Goal: Transaction & Acquisition: Purchase product/service

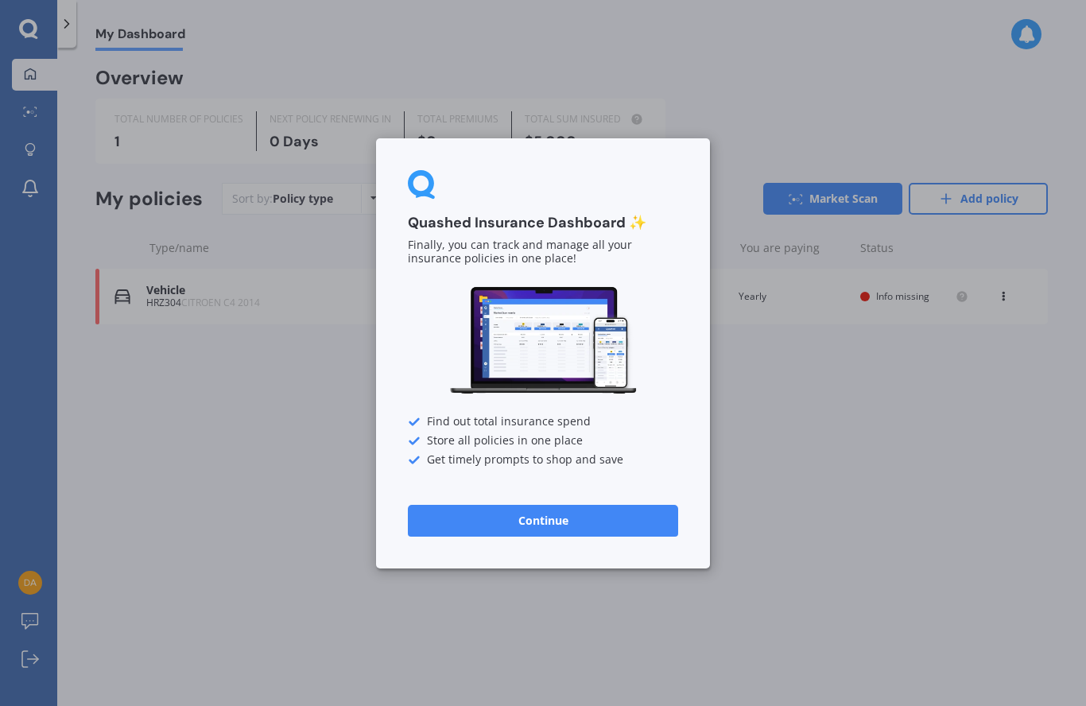
click at [564, 528] on button "Continue" at bounding box center [543, 520] width 270 height 32
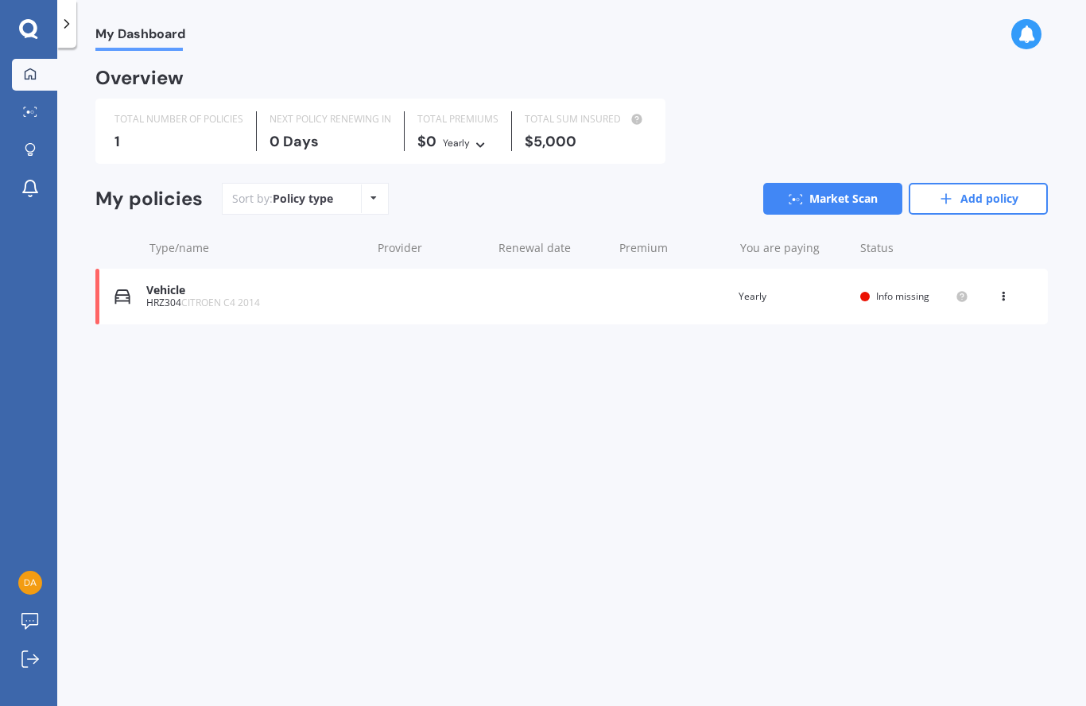
click at [28, 108] on icon at bounding box center [30, 112] width 14 height 10
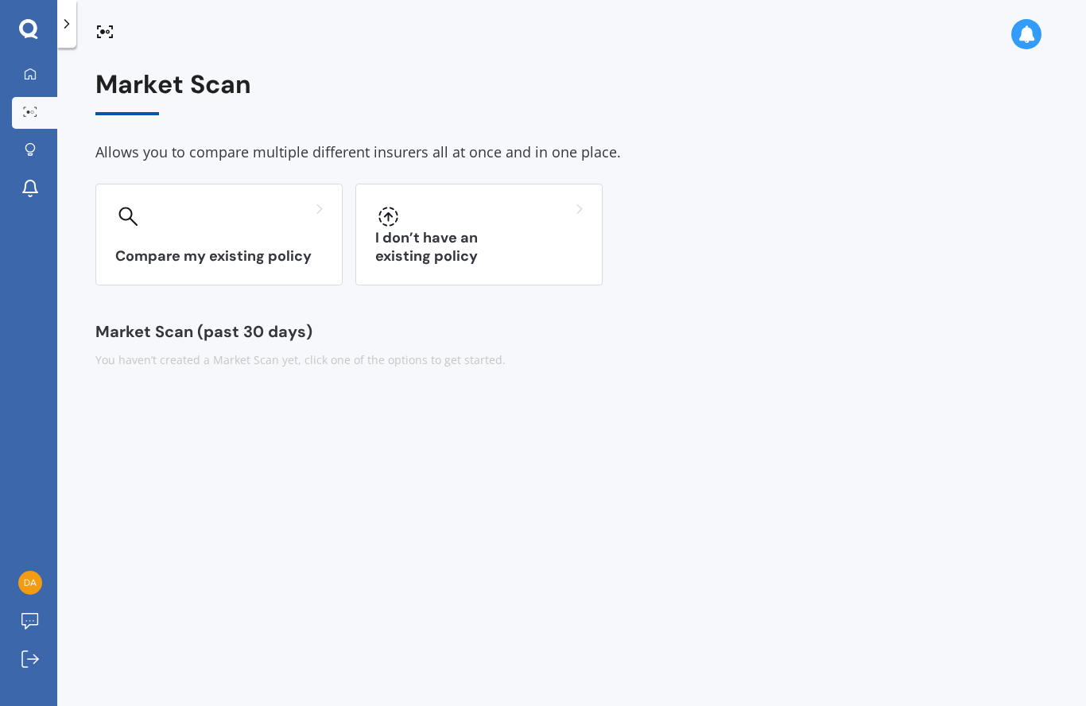
click at [24, 153] on div at bounding box center [30, 150] width 24 height 15
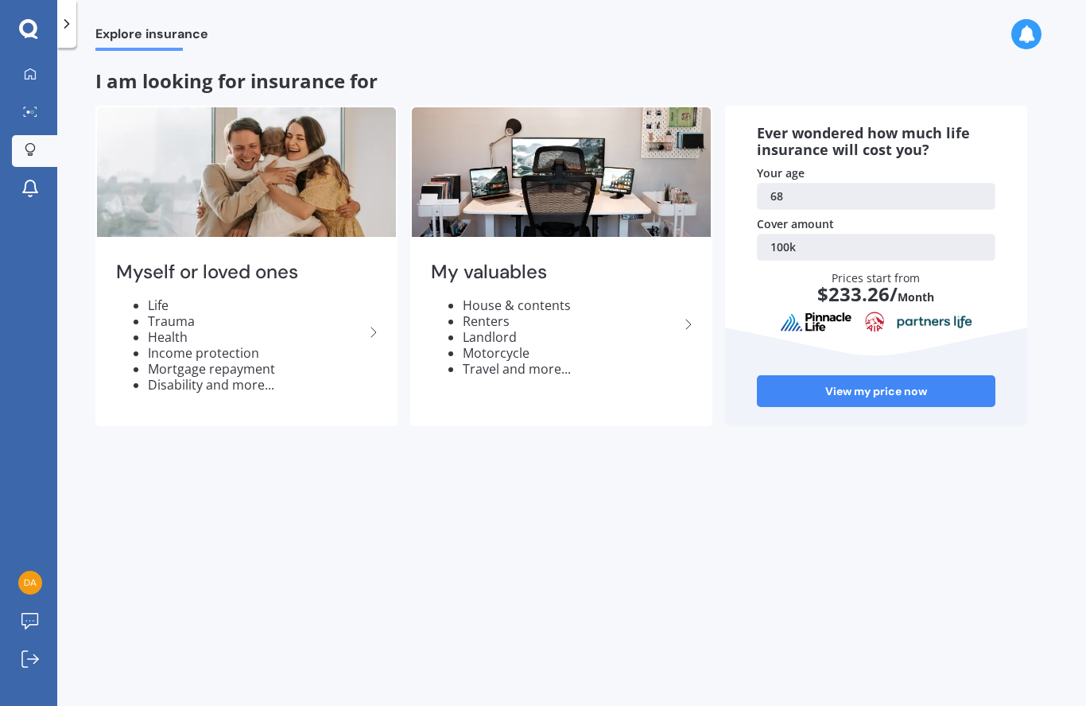
click at [553, 307] on li "House & contents" at bounding box center [571, 305] width 216 height 16
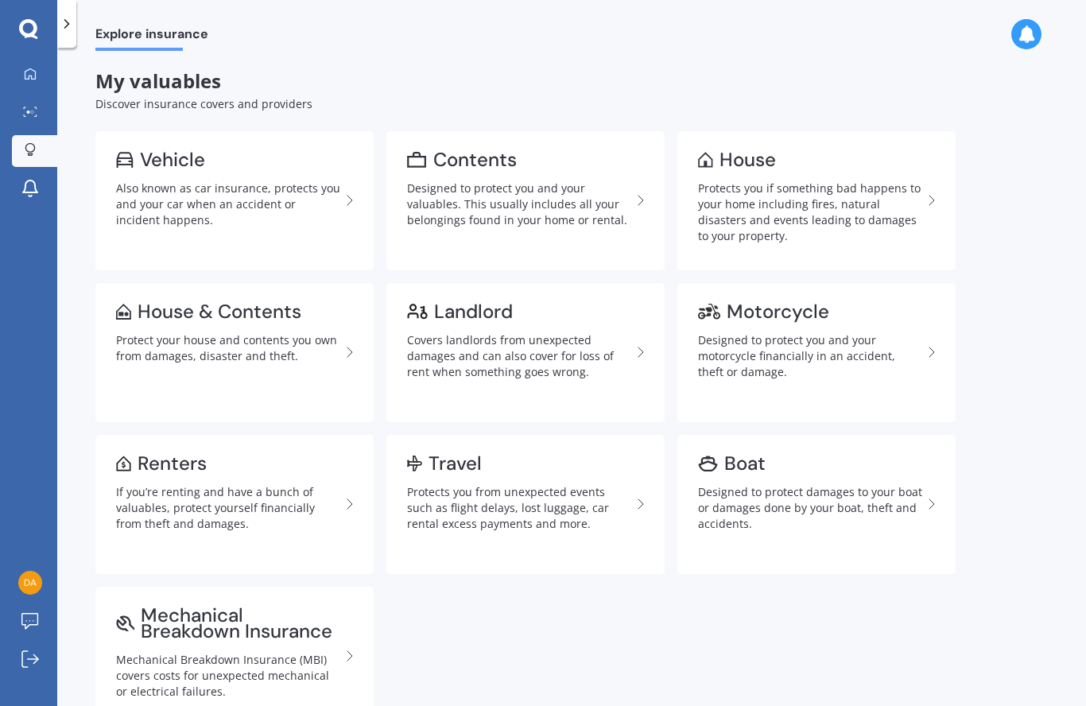
click at [546, 195] on div "Designed to protect you and your valuables. This usually includes all your belo…" at bounding box center [519, 204] width 224 height 48
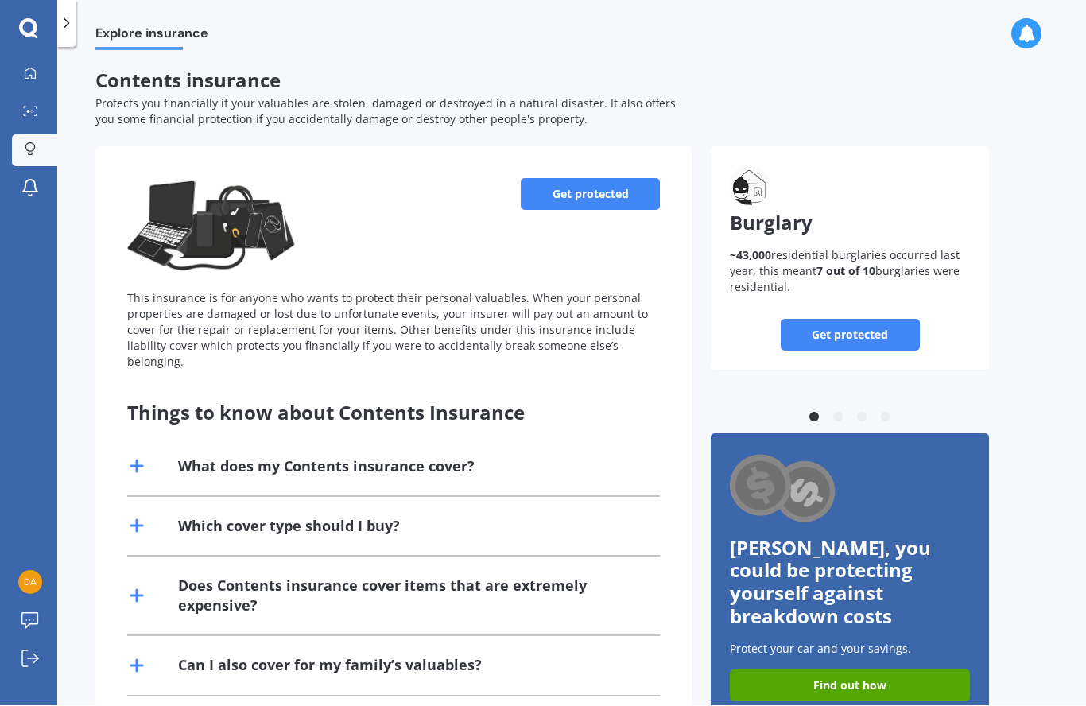
click at [602, 179] on link "Get protected" at bounding box center [590, 195] width 139 height 32
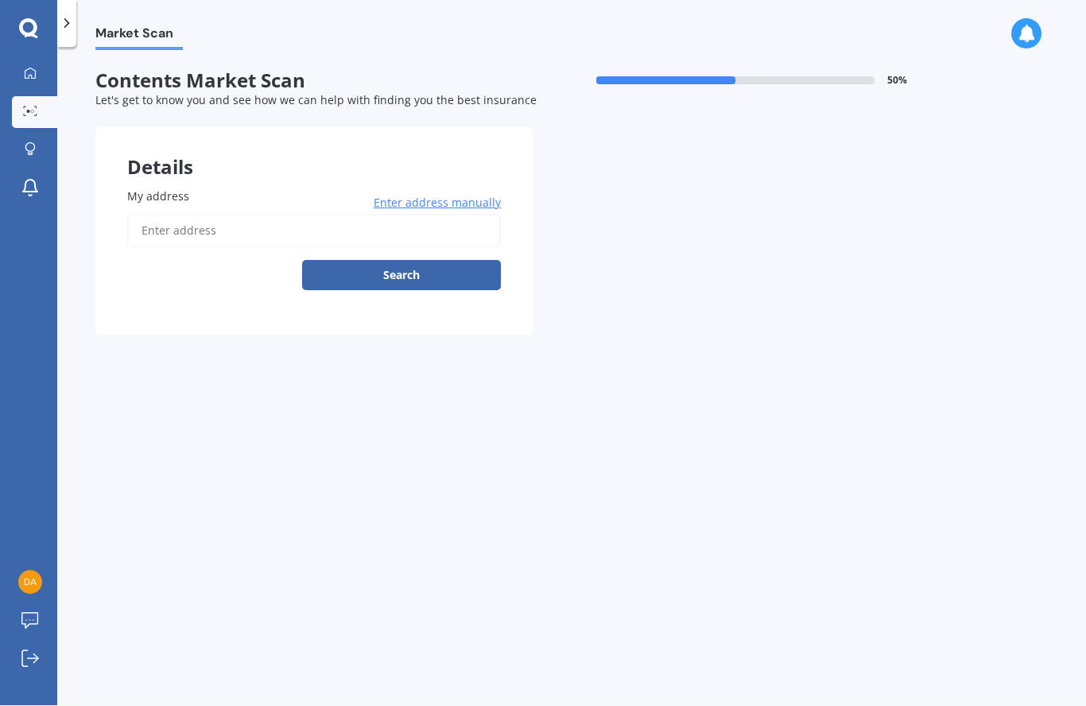
click at [237, 215] on input "My address" at bounding box center [314, 231] width 374 height 33
type input "21 Kotare Drive, Waiwhakaiho, New Plymouth 4312"
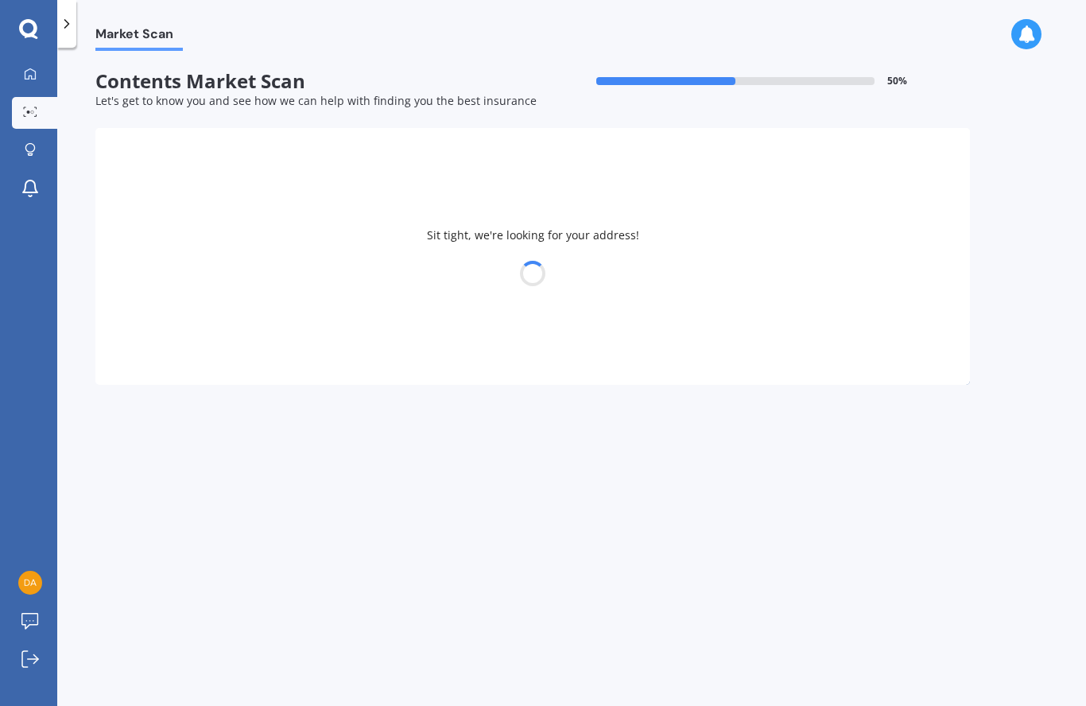
select select "18"
select select "08"
select select "1957"
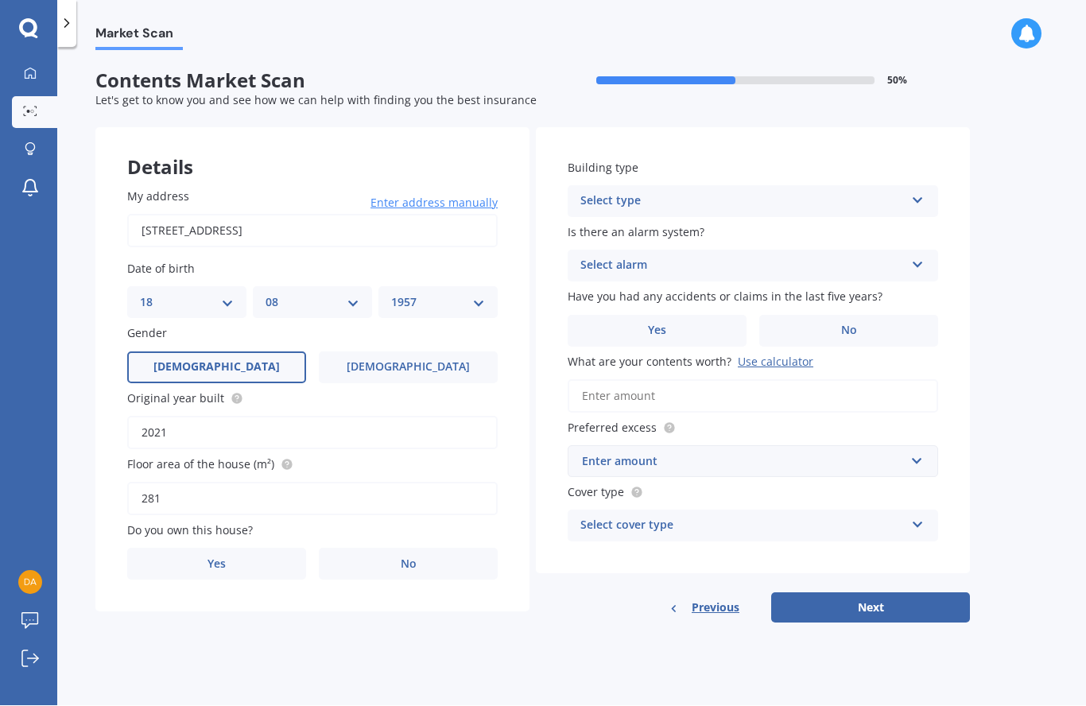
click at [231, 548] on label "Yes" at bounding box center [216, 564] width 179 height 32
click at [0, 0] on input "Yes" at bounding box center [0, 0] width 0 height 0
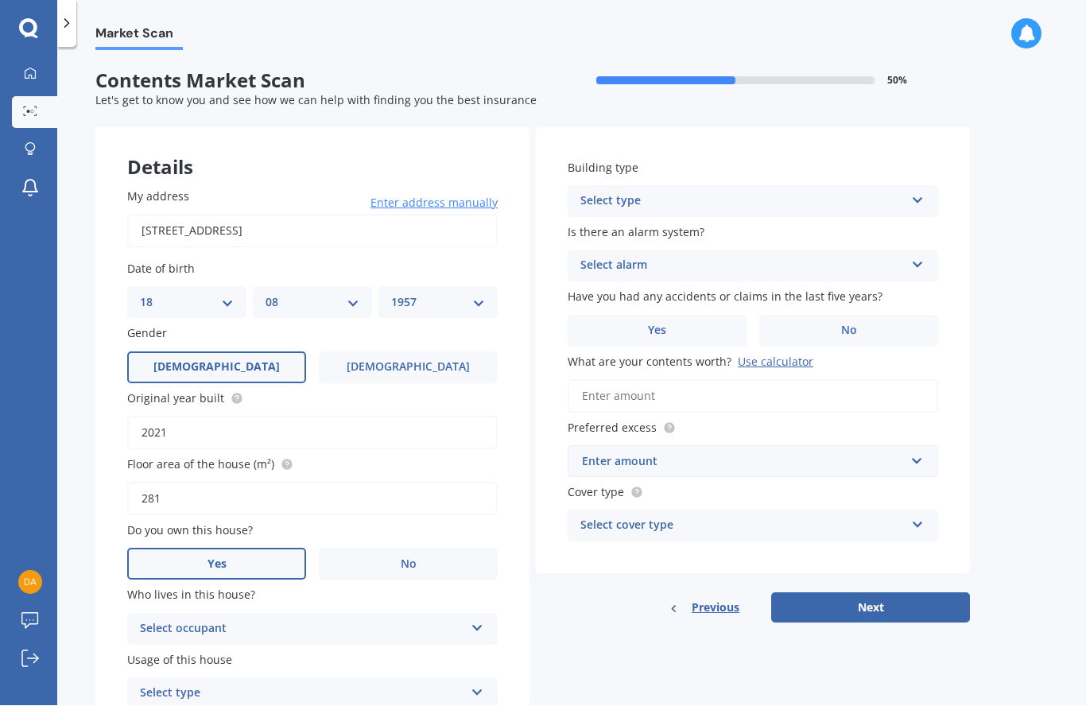
click at [481, 620] on icon at bounding box center [478, 625] width 14 height 11
click at [345, 646] on div "Owner" at bounding box center [312, 660] width 369 height 29
click at [487, 678] on div "Select type Permanent Holiday (without tenancy)" at bounding box center [312, 694] width 370 height 32
click at [920, 200] on icon at bounding box center [918, 197] width 14 height 11
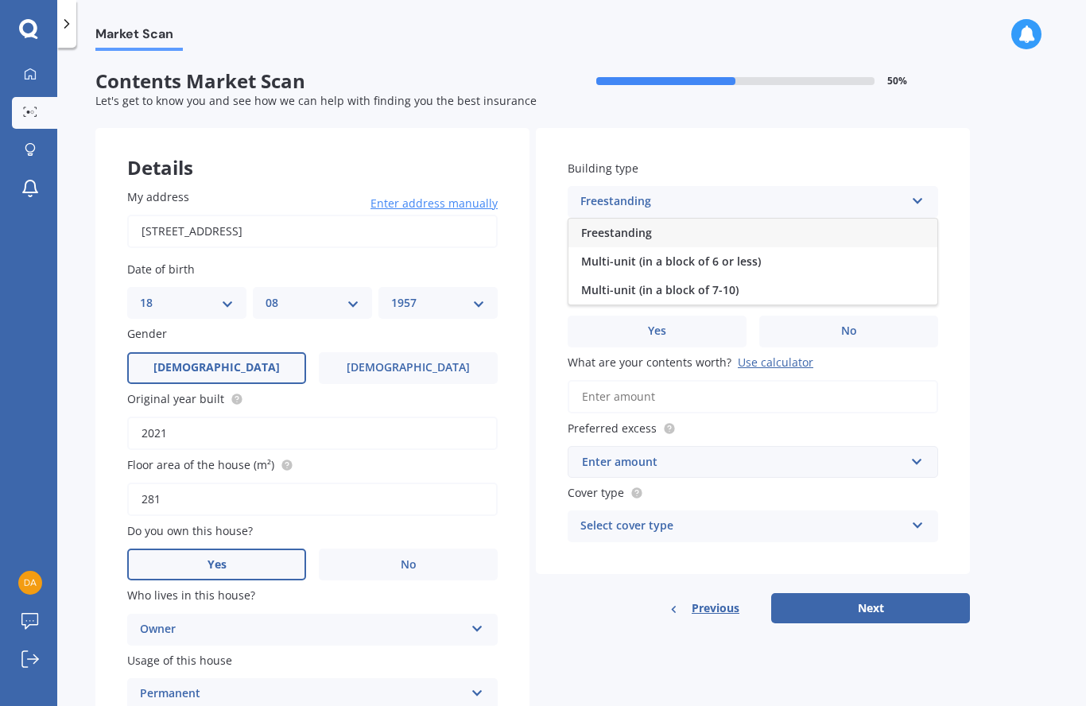
click at [817, 231] on div "Freestanding" at bounding box center [752, 233] width 369 height 29
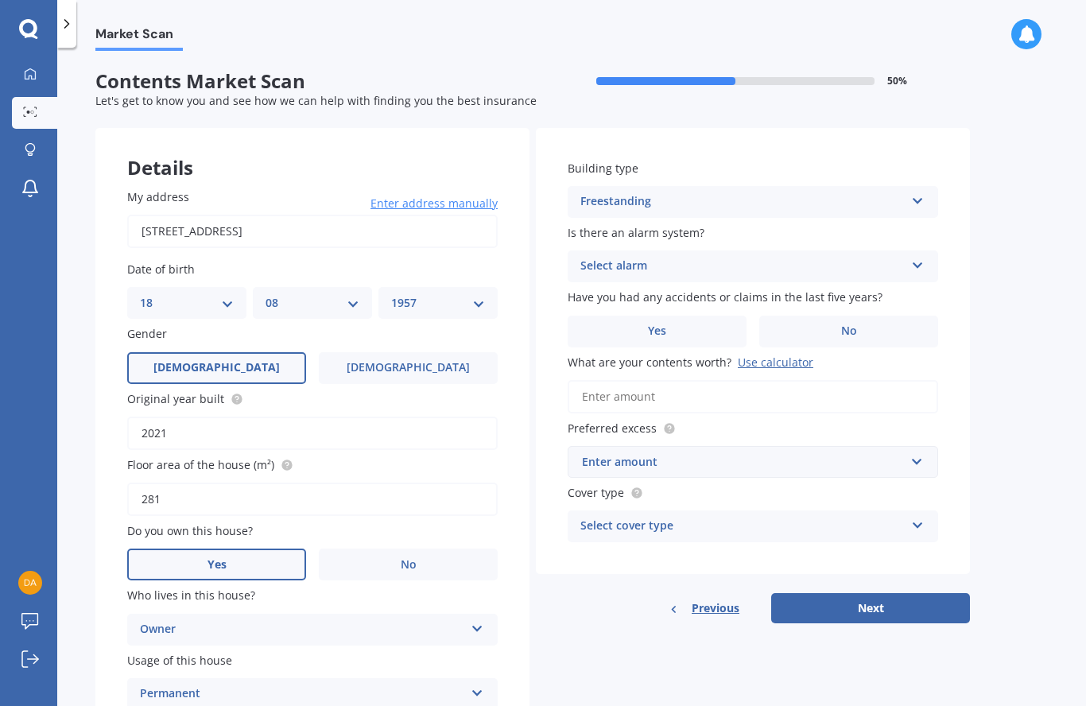
click at [921, 264] on icon at bounding box center [918, 262] width 14 height 11
click at [654, 360] on div "No" at bounding box center [752, 354] width 369 height 29
click at [920, 267] on icon at bounding box center [918, 262] width 14 height 11
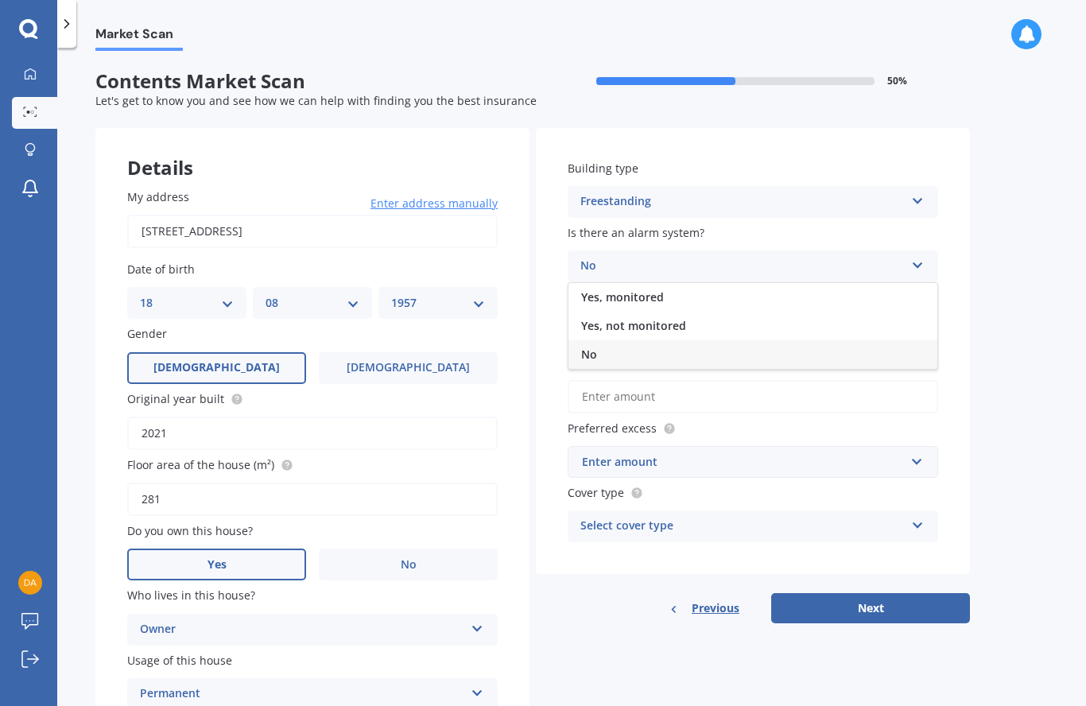
click at [736, 324] on div "Yes, not monitored" at bounding box center [752, 326] width 369 height 29
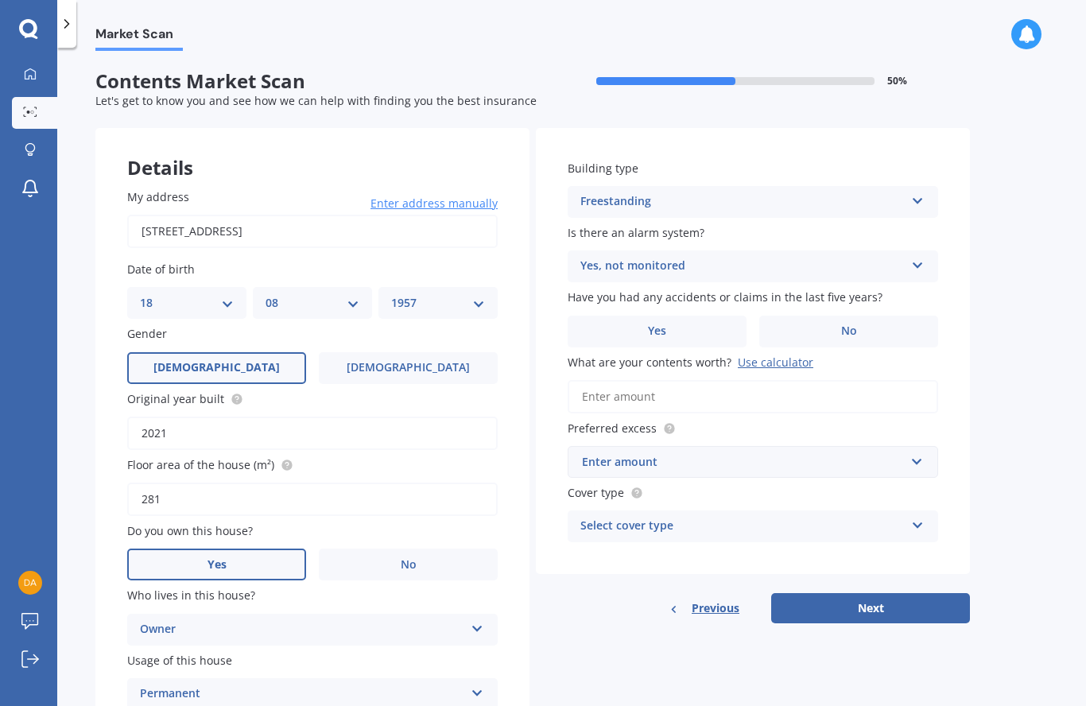
click at [862, 332] on label "No" at bounding box center [848, 332] width 179 height 32
click at [0, 0] on input "No" at bounding box center [0, 0] width 0 height 0
click at [680, 393] on input "What are your contents worth? Use calculator" at bounding box center [753, 396] width 370 height 33
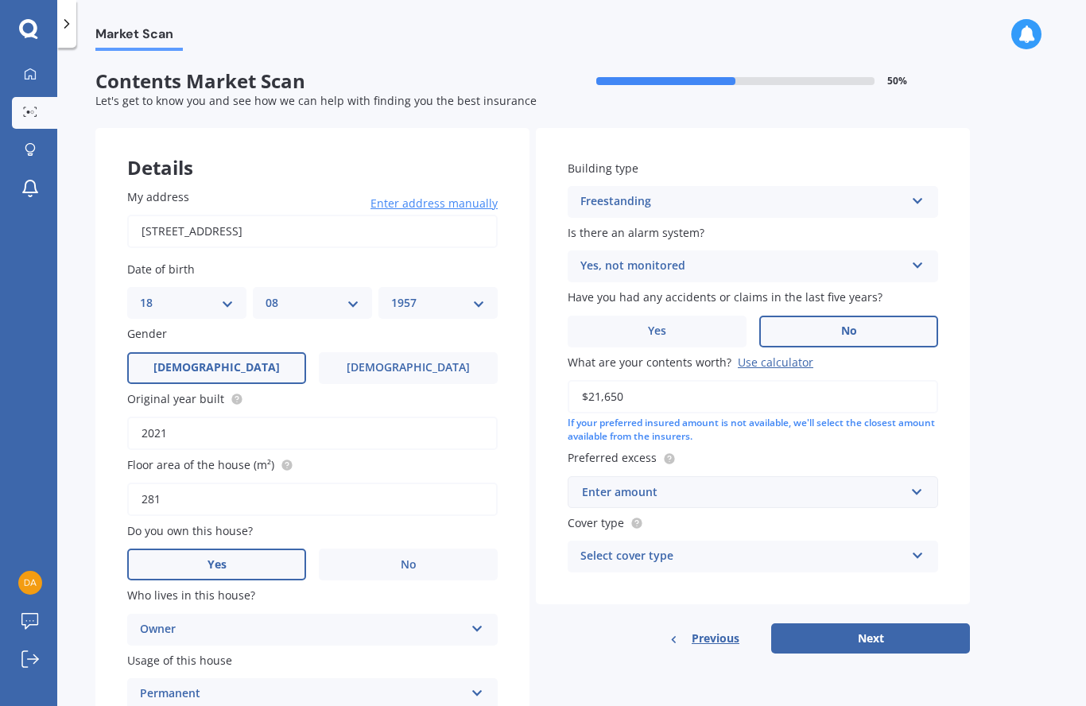
type input "$216,500"
click at [922, 486] on input "text" at bounding box center [747, 492] width 356 height 30
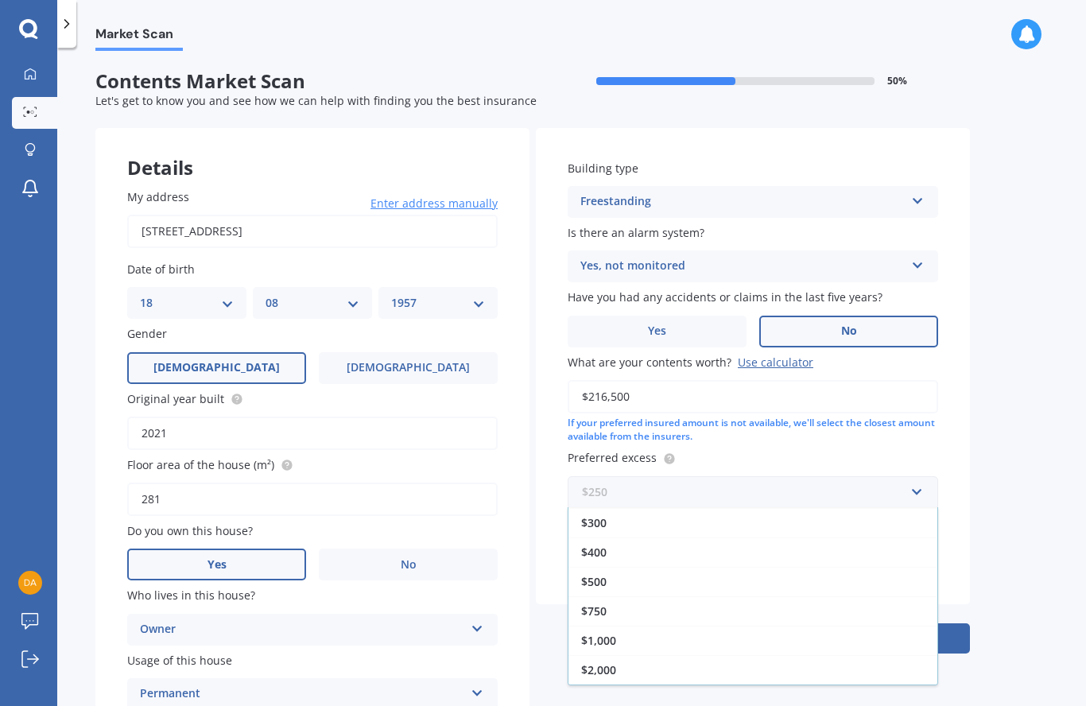
scroll to position [29, 0]
click at [622, 633] on div "$1,000" at bounding box center [752, 640] width 369 height 29
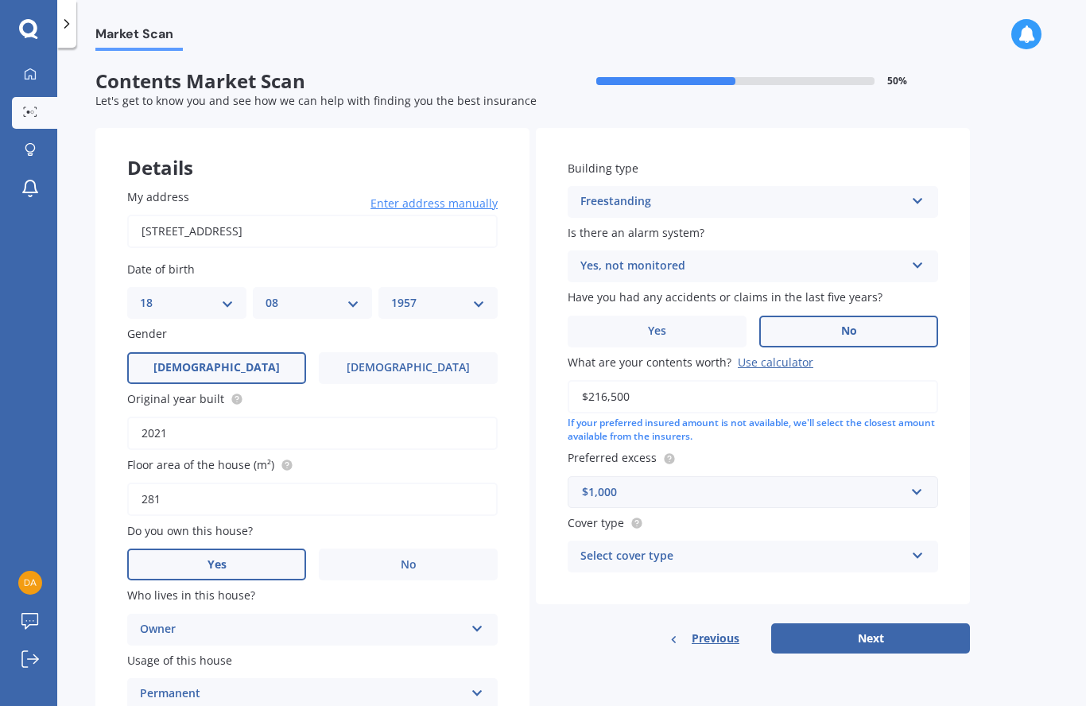
click at [921, 547] on icon at bounding box center [918, 552] width 14 height 11
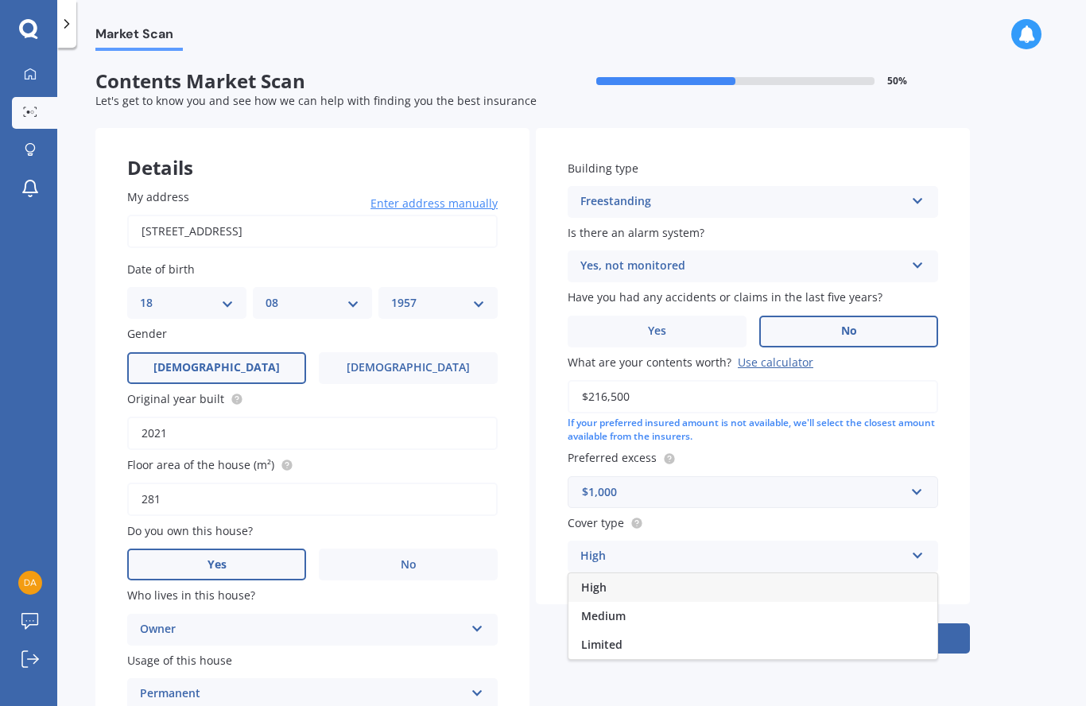
click at [638, 607] on div "Medium" at bounding box center [752, 616] width 369 height 29
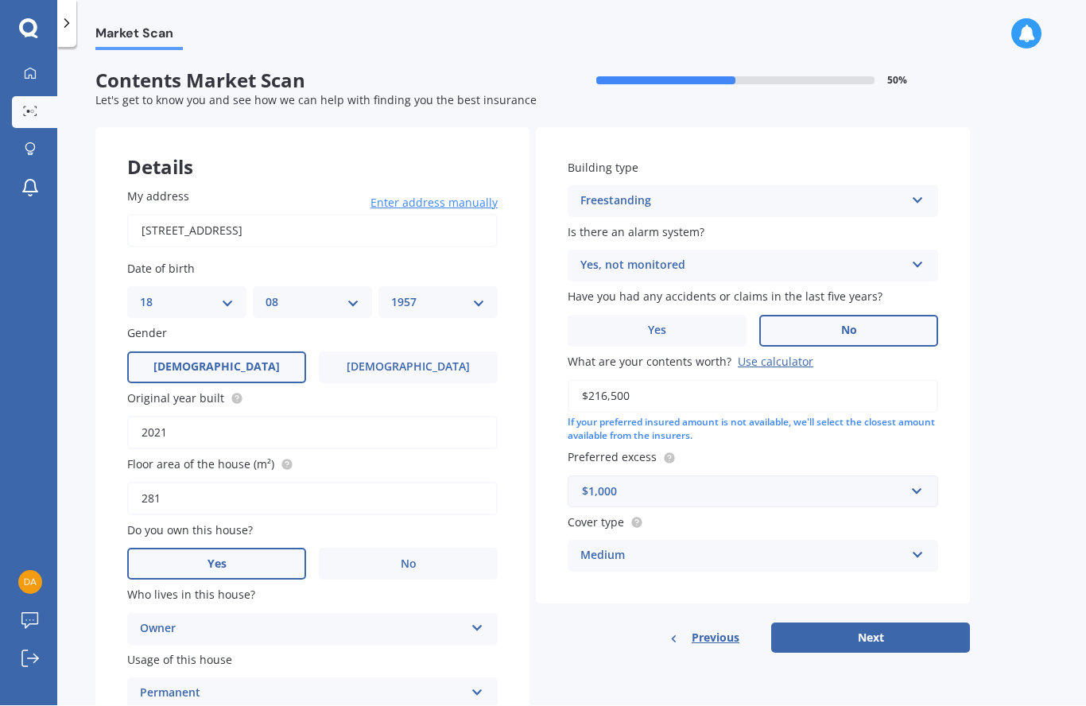
scroll to position [71, 0]
click at [885, 623] on button "Next" at bounding box center [870, 638] width 199 height 30
select select "18"
select select "08"
select select "1957"
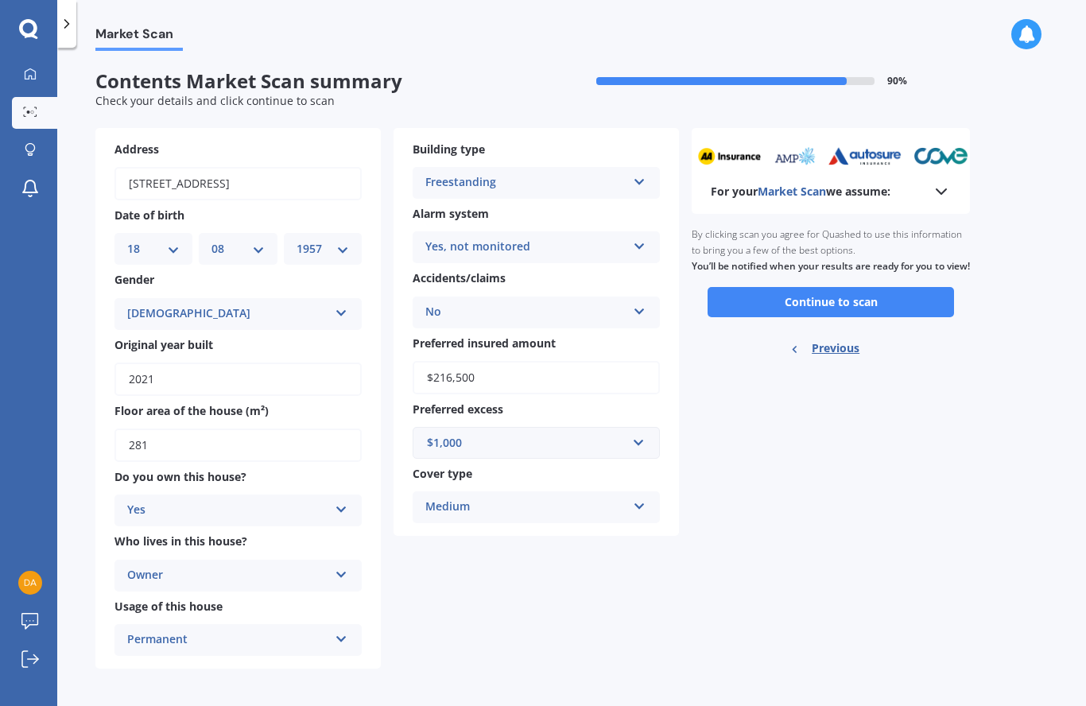
scroll to position [0, 0]
click at [946, 193] on icon at bounding box center [941, 191] width 19 height 19
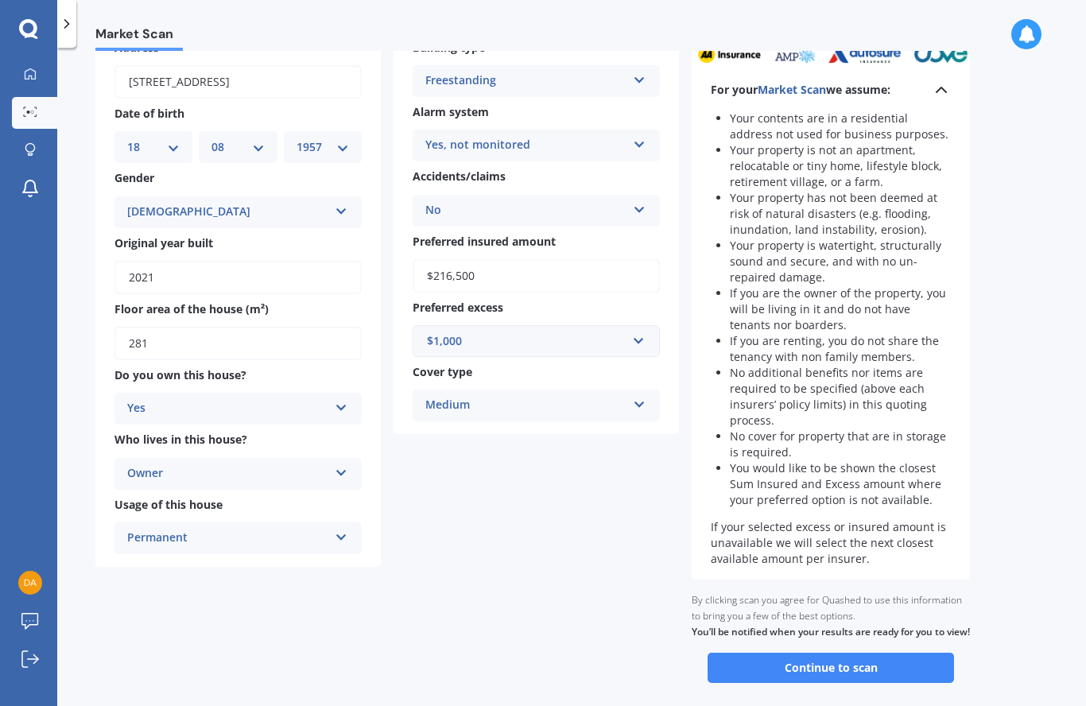
scroll to position [101, 0]
click at [852, 664] on button "Continue to scan" at bounding box center [830, 668] width 246 height 30
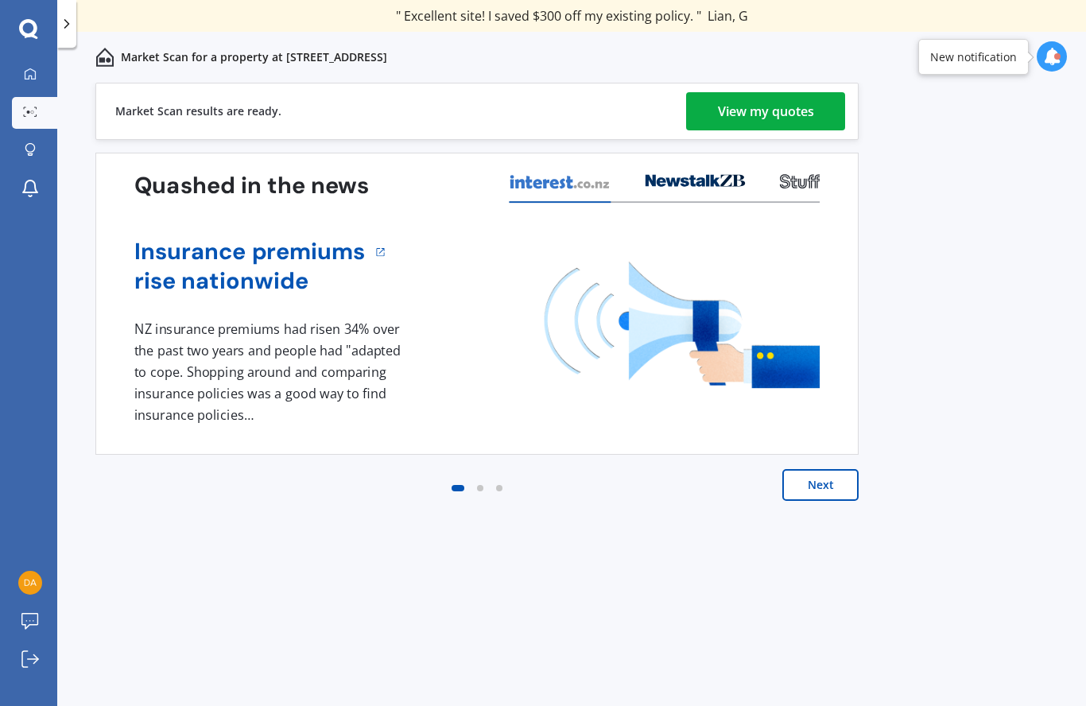
click at [776, 109] on div "View my quotes" at bounding box center [766, 111] width 96 height 38
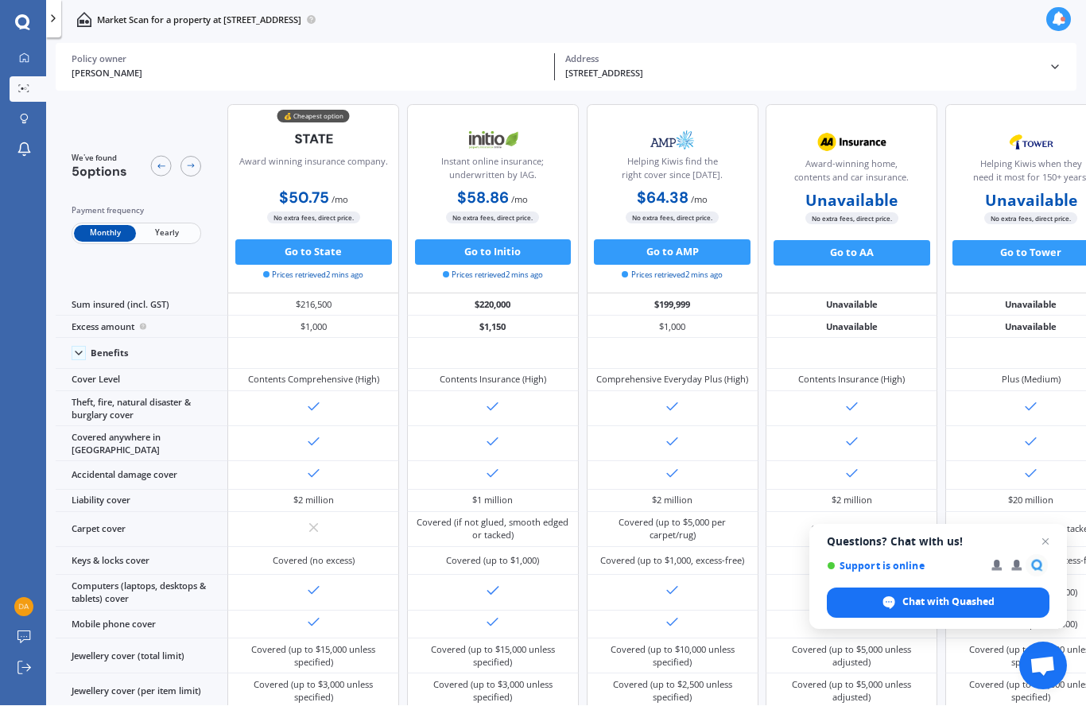
click at [321, 240] on button "Go to State" at bounding box center [313, 252] width 157 height 25
